Goal: Task Accomplishment & Management: Use online tool/utility

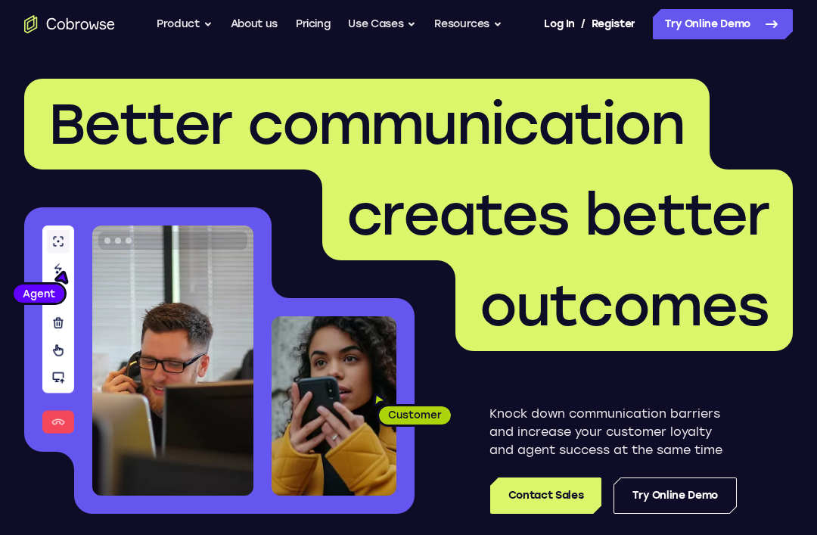
click at [731, 34] on link "Try Online Demo" at bounding box center [723, 24] width 140 height 30
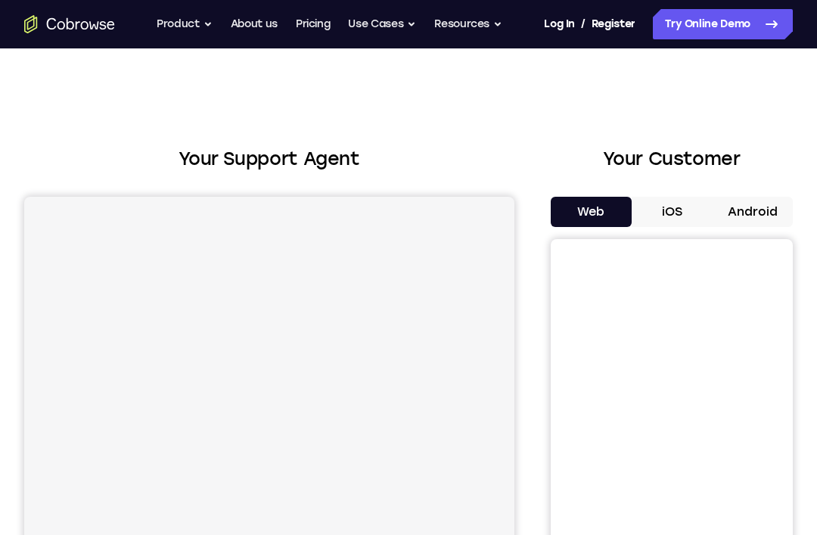
click at [750, 213] on button "Android" at bounding box center [752, 212] width 81 height 30
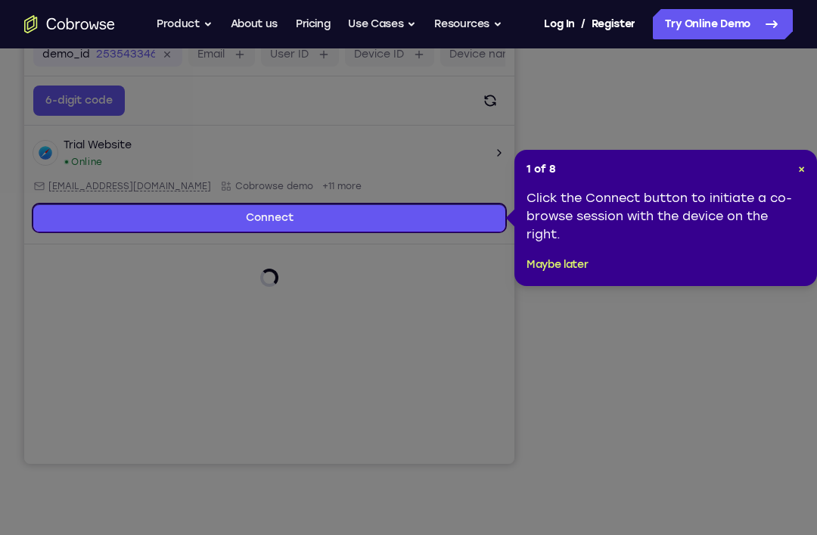
scroll to position [241, 0]
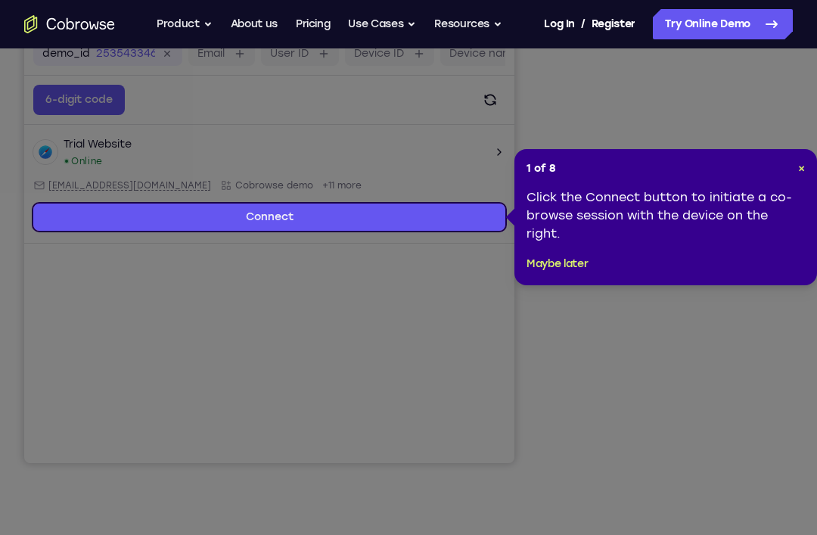
click at [790, 157] on div "1 of 8 × Click the Connect button to initiate a co-browse session with the devi…" at bounding box center [665, 217] width 303 height 136
click at [812, 167] on div "1 of 8 × Click the Connect button to initiate a co-browse session with the devi…" at bounding box center [665, 217] width 303 height 136
click at [812, 163] on div "1 of 8 × Click the Connect button to initiate a co-browse session with the devi…" at bounding box center [665, 217] width 303 height 136
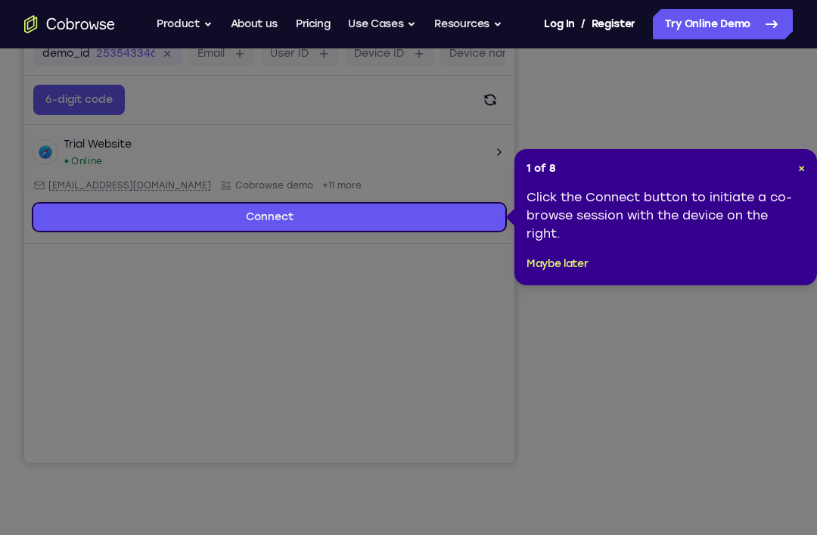
click at [814, 166] on div "1 of 8 × Click the Connect button to initiate a co-browse session with the devi…" at bounding box center [665, 217] width 303 height 136
click at [813, 166] on div "1 of 8 × Click the Connect button to initiate a co-browse session with the devi…" at bounding box center [665, 217] width 303 height 136
click at [803, 163] on span "×" at bounding box center [801, 168] width 7 height 13
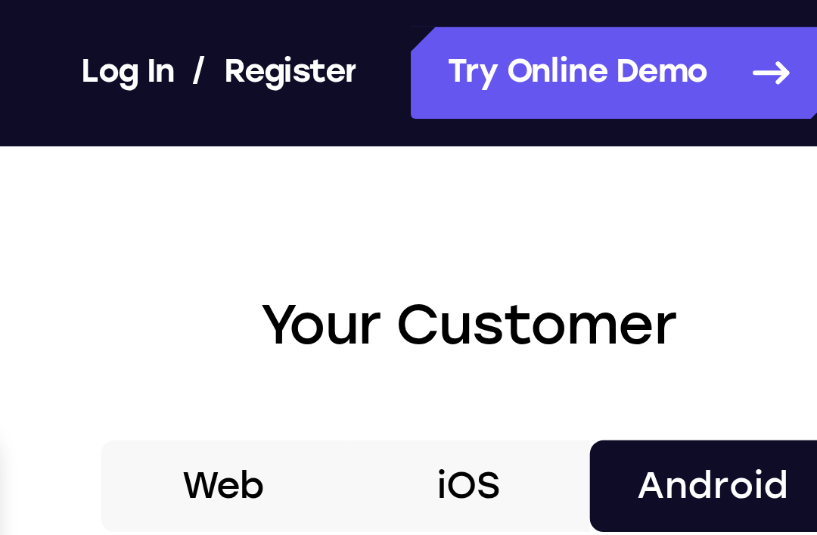
scroll to position [0, 0]
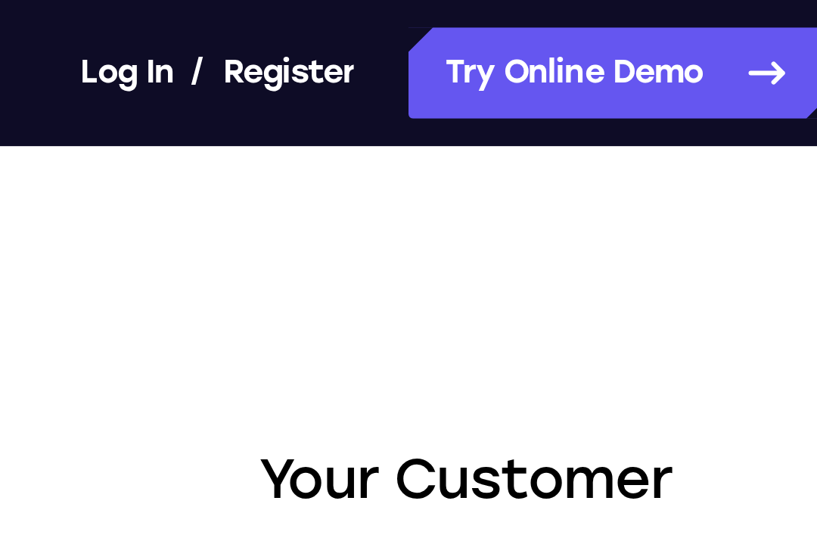
click at [653, 26] on link "Try Online Demo" at bounding box center [723, 24] width 140 height 30
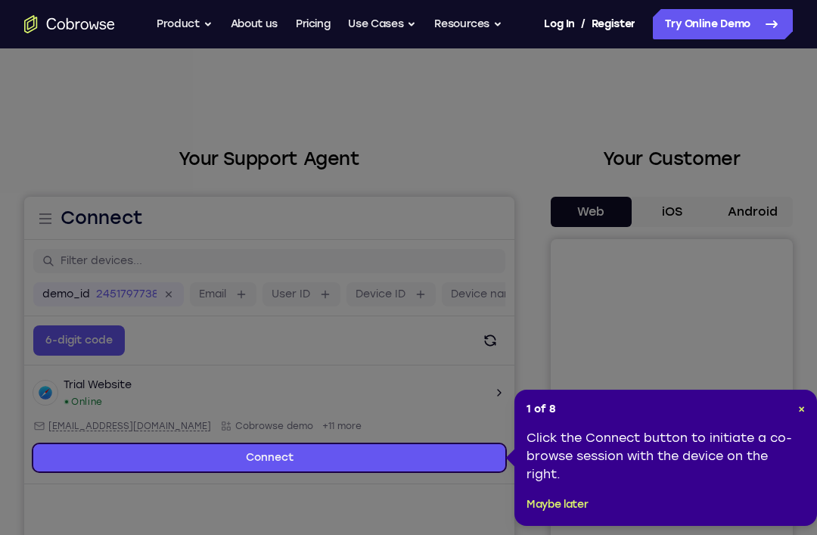
click at [799, 404] on span "×" at bounding box center [801, 408] width 7 height 13
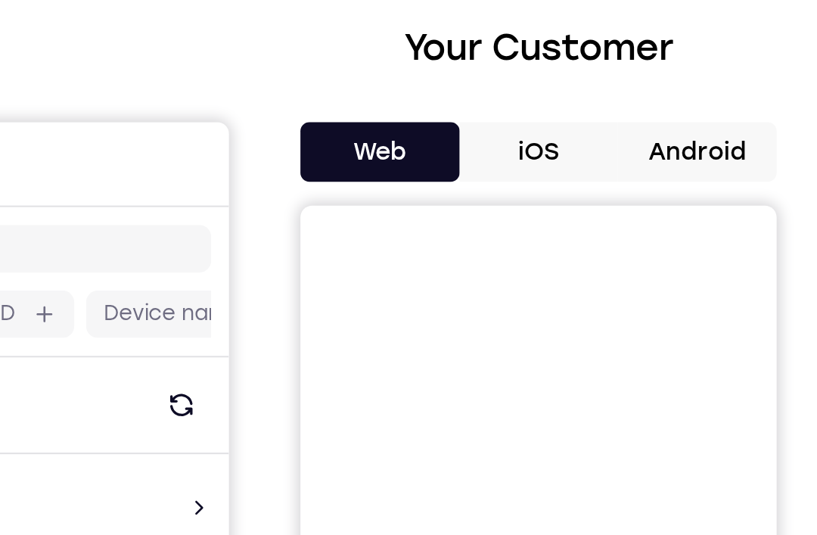
click at [712, 197] on button "Android" at bounding box center [752, 212] width 81 height 30
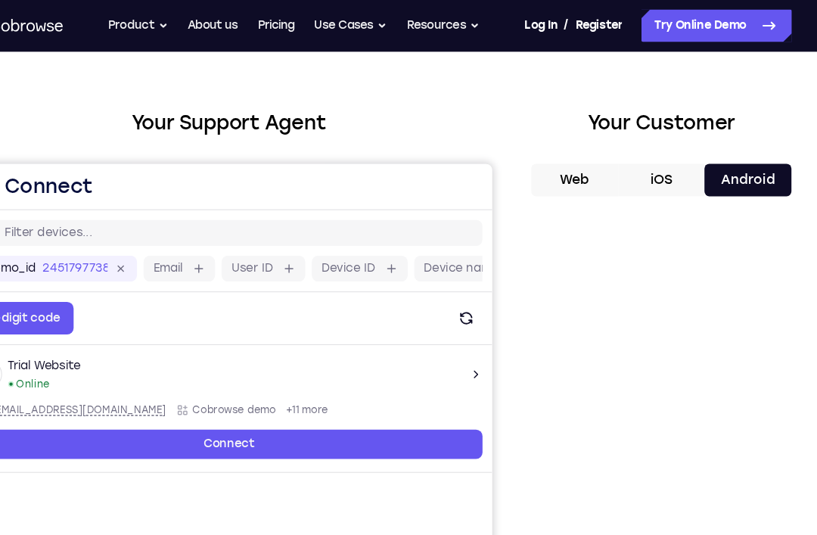
scroll to position [47, 0]
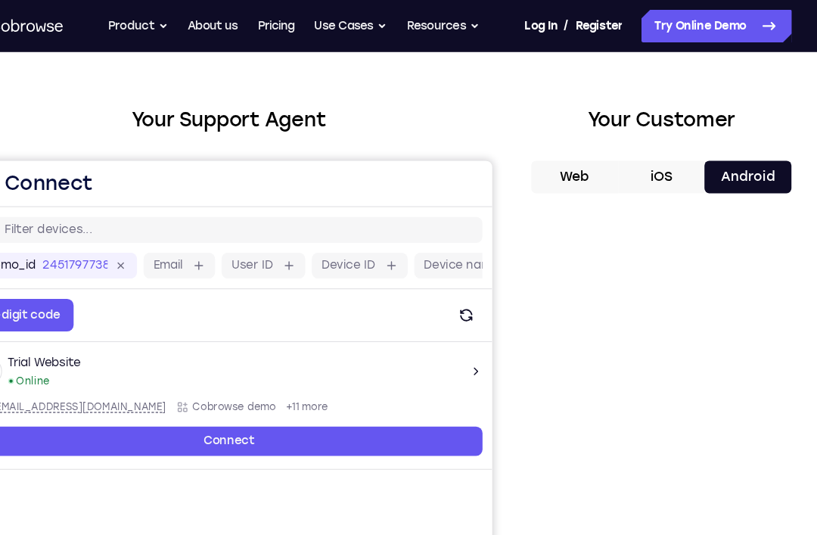
click at [704, 39] on link "Try Online Demo" at bounding box center [723, 24] width 140 height 30
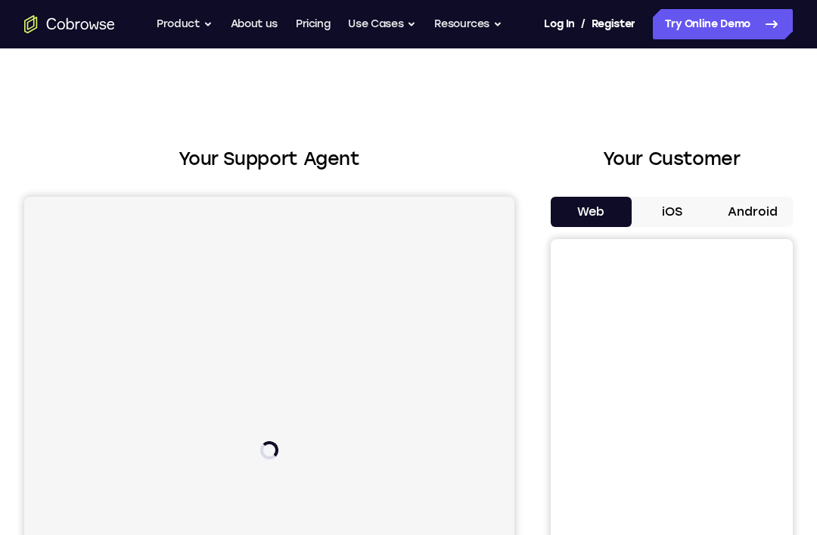
click at [772, 208] on button "Android" at bounding box center [752, 212] width 81 height 30
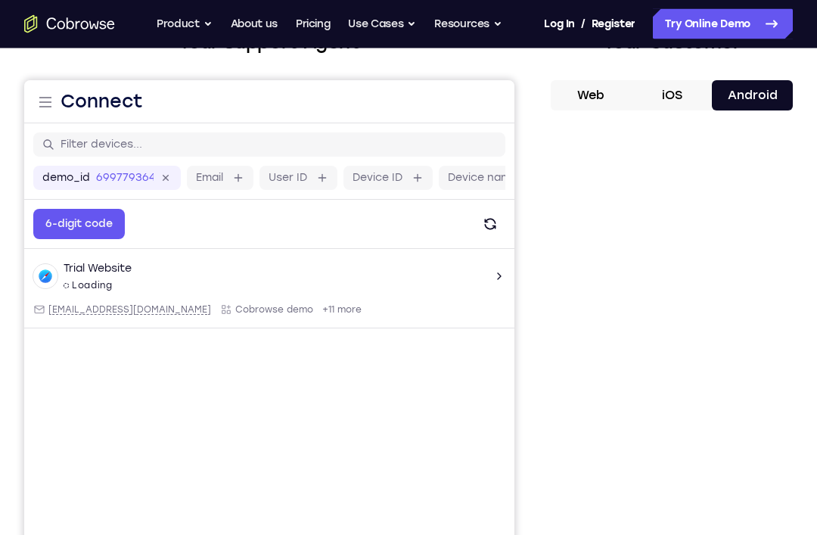
scroll to position [116, 0]
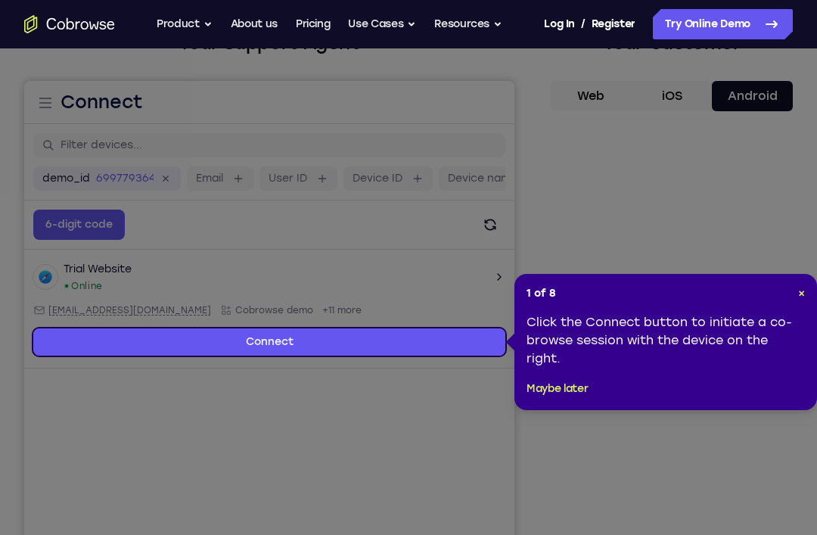
click at [802, 297] on span "×" at bounding box center [801, 293] width 7 height 13
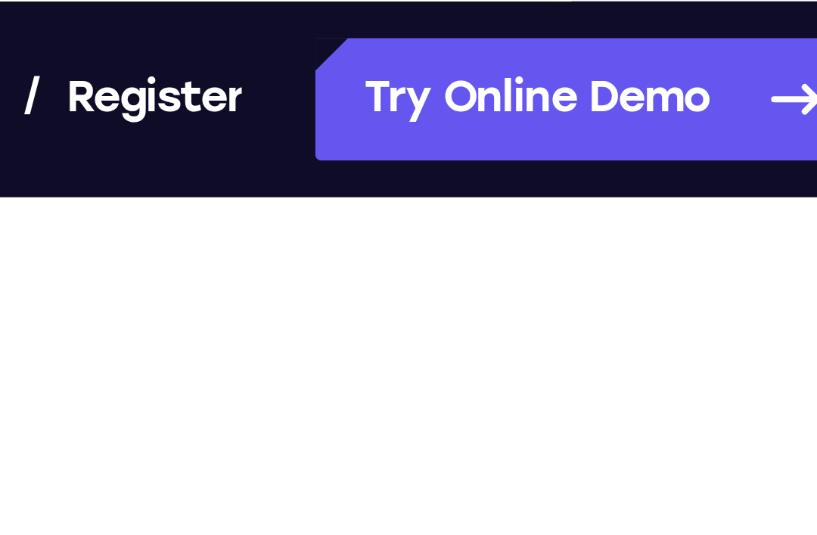
scroll to position [184, 0]
